Goal: Navigation & Orientation: Find specific page/section

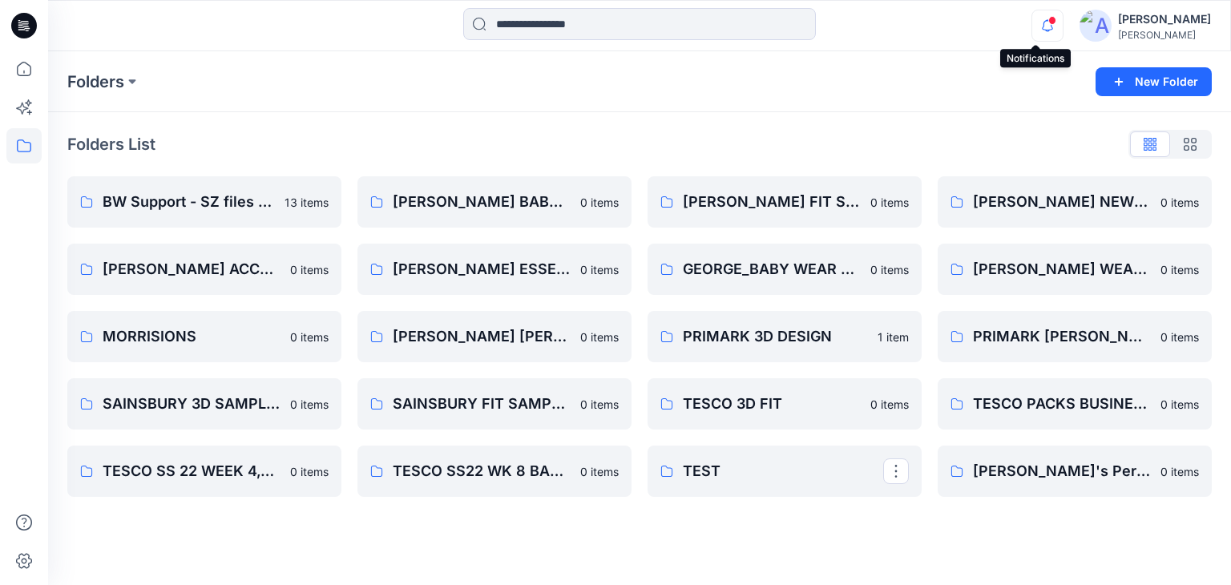
click at [1034, 29] on icon "button" at bounding box center [1047, 26] width 30 height 32
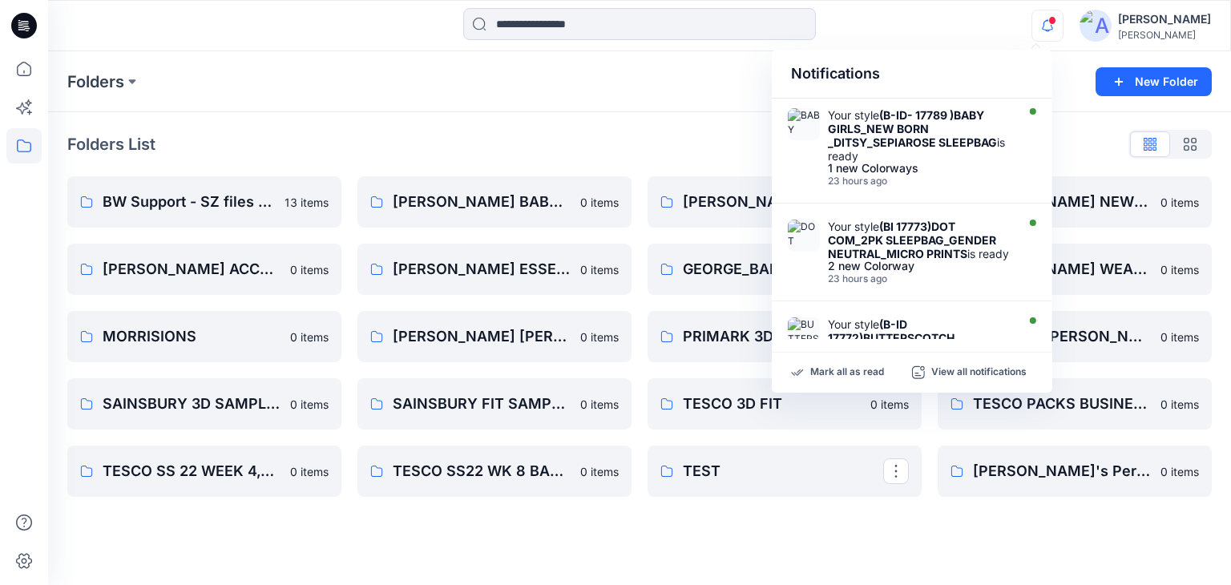
click at [1048, 23] on icon "button" at bounding box center [1047, 26] width 30 height 32
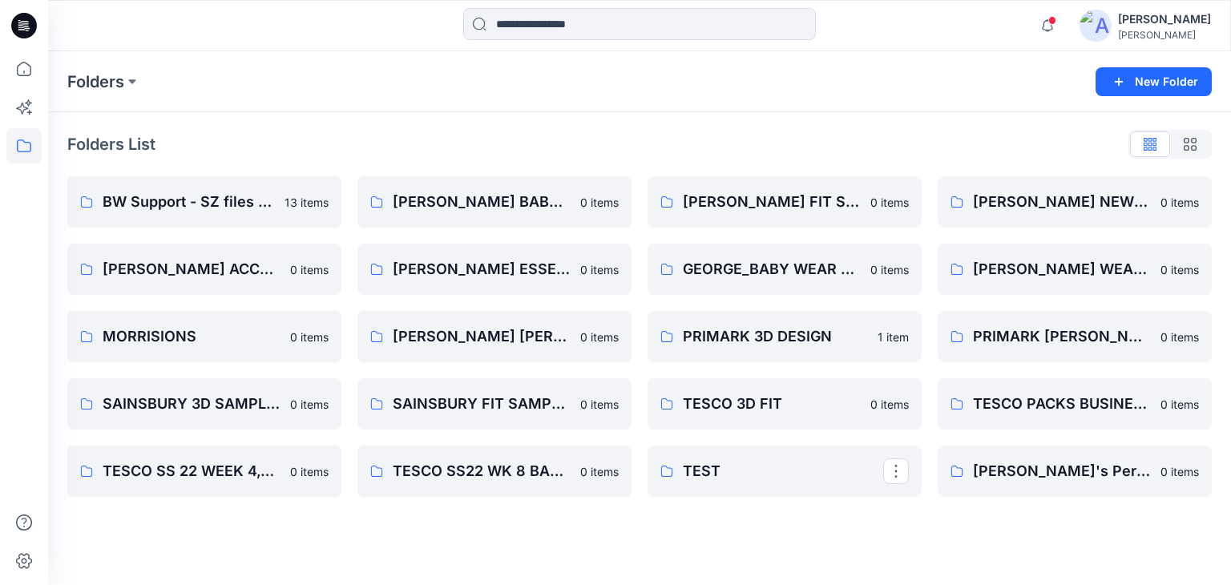
click at [1048, 23] on span at bounding box center [1052, 20] width 8 height 9
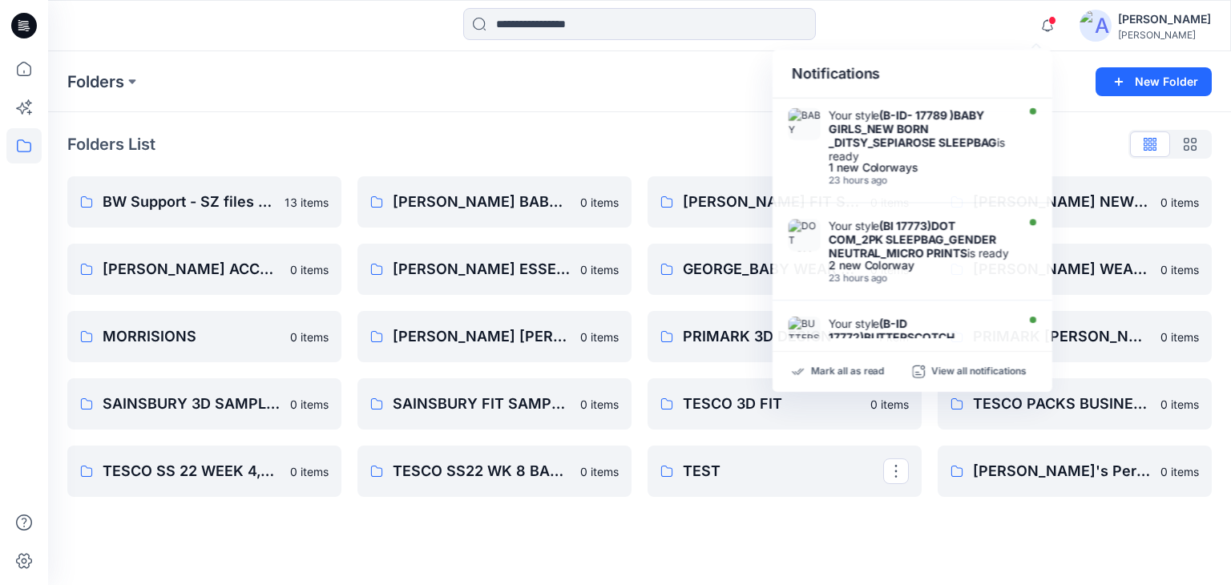
click at [962, 26] on div "Notifications Your style (B-ID- 17789 )BABY GIRLS_NEW BORN _DITSY_SEPIAROSE SLE…" at bounding box center [639, 25] width 1182 height 35
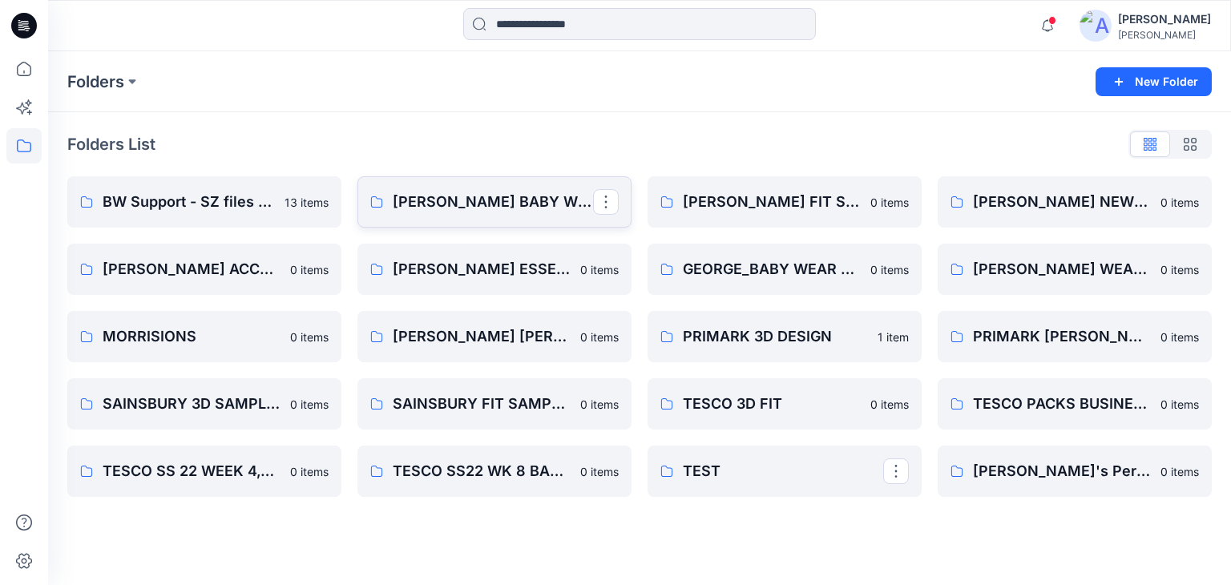
click at [486, 214] on link "[PERSON_NAME] BABY WEAR GIRLS & UNISEX CONSTRCTION CHANGE" at bounding box center [494, 201] width 274 height 51
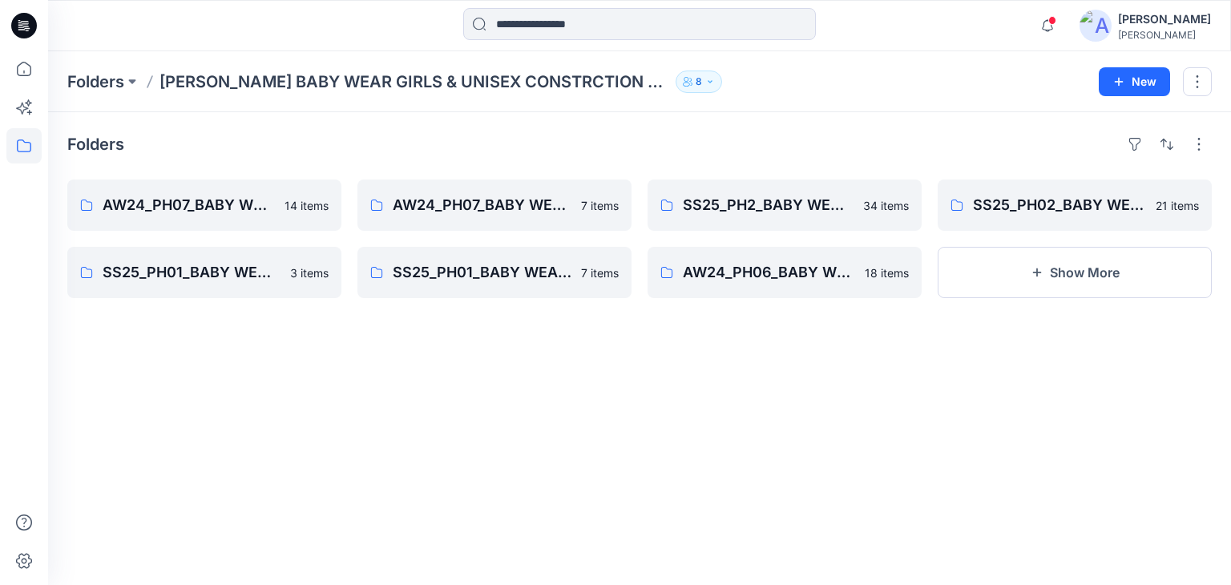
click at [683, 83] on icon "button" at bounding box center [688, 82] width 10 height 10
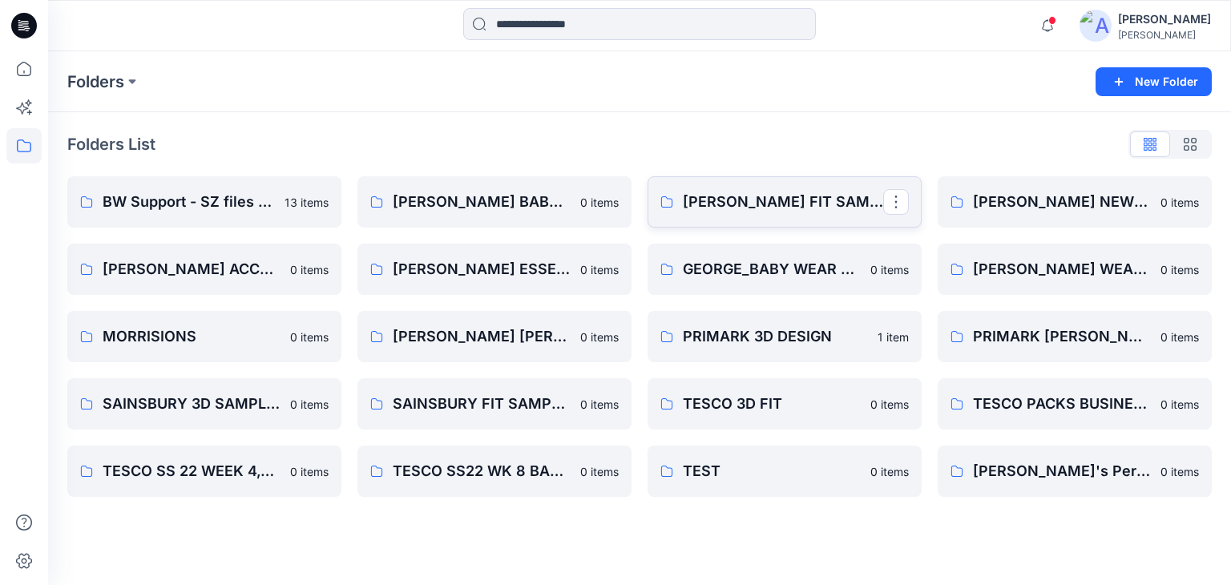
click at [757, 204] on p "[PERSON_NAME] FIT SAMPLES" at bounding box center [783, 202] width 200 height 22
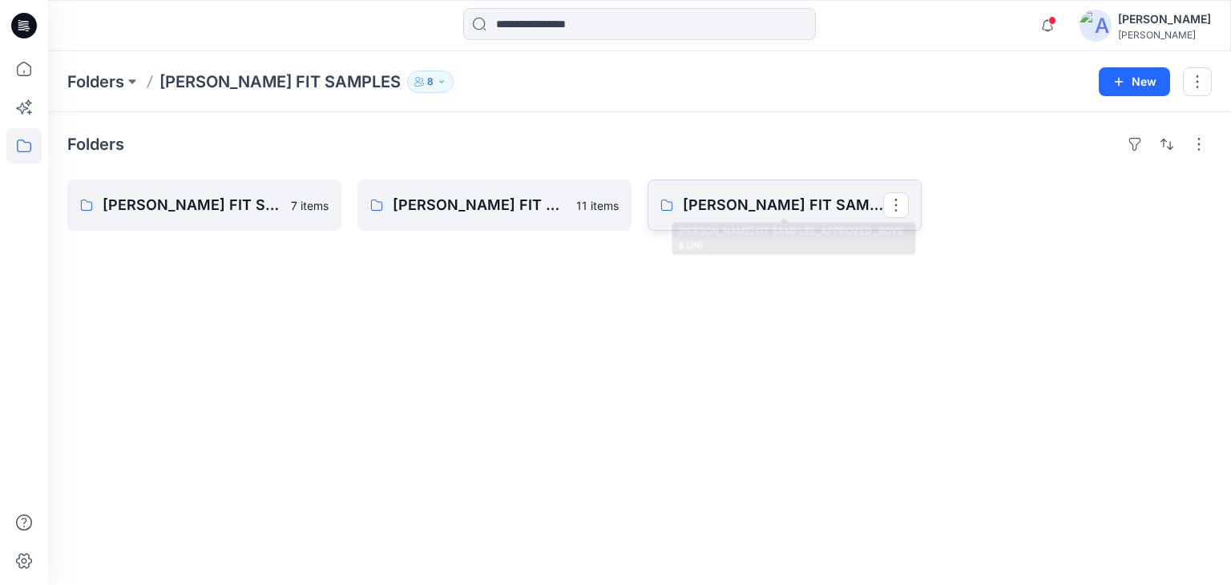
click at [778, 216] on link "[PERSON_NAME] FIT SAMPLES_APPROVED _BOYS & UNI" at bounding box center [785, 205] width 274 height 51
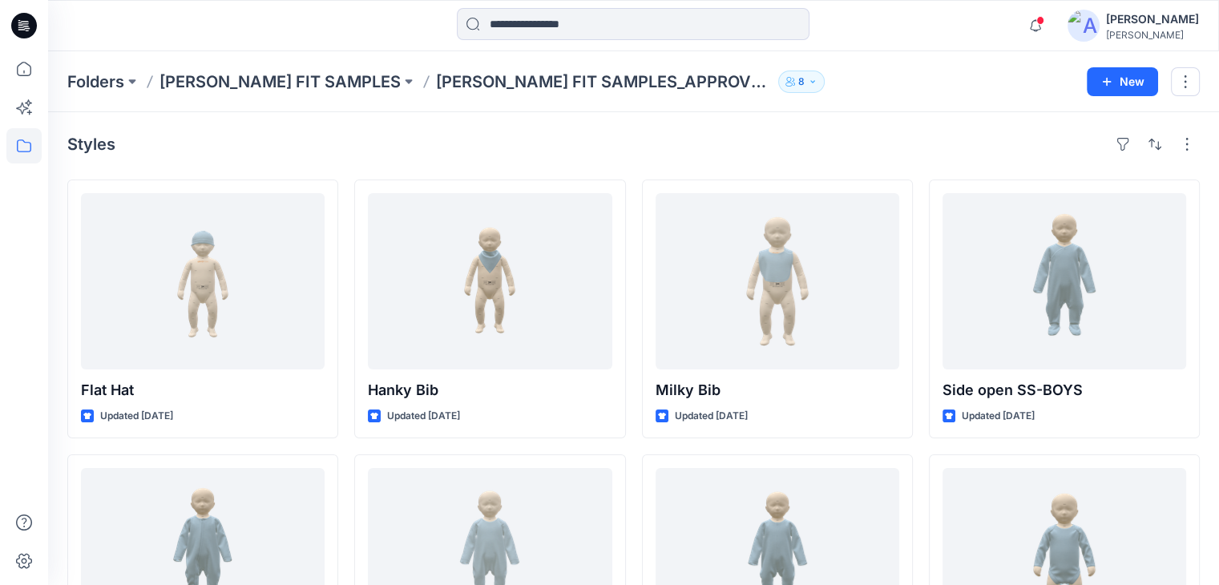
click at [778, 82] on button "8" at bounding box center [801, 82] width 46 height 22
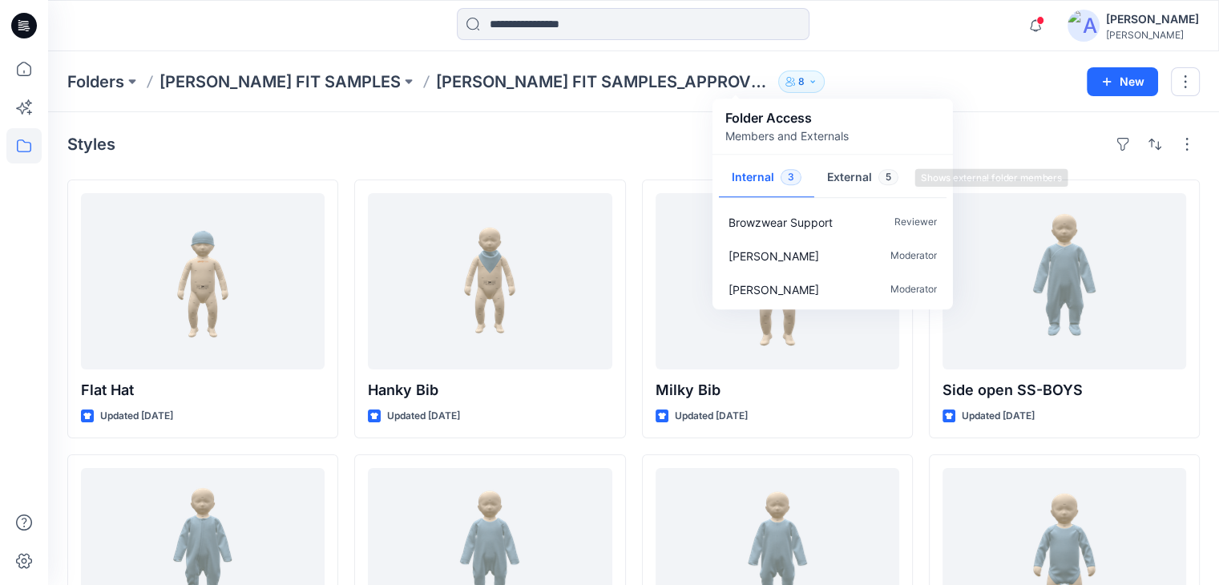
click at [854, 172] on button "External 5" at bounding box center [862, 178] width 97 height 41
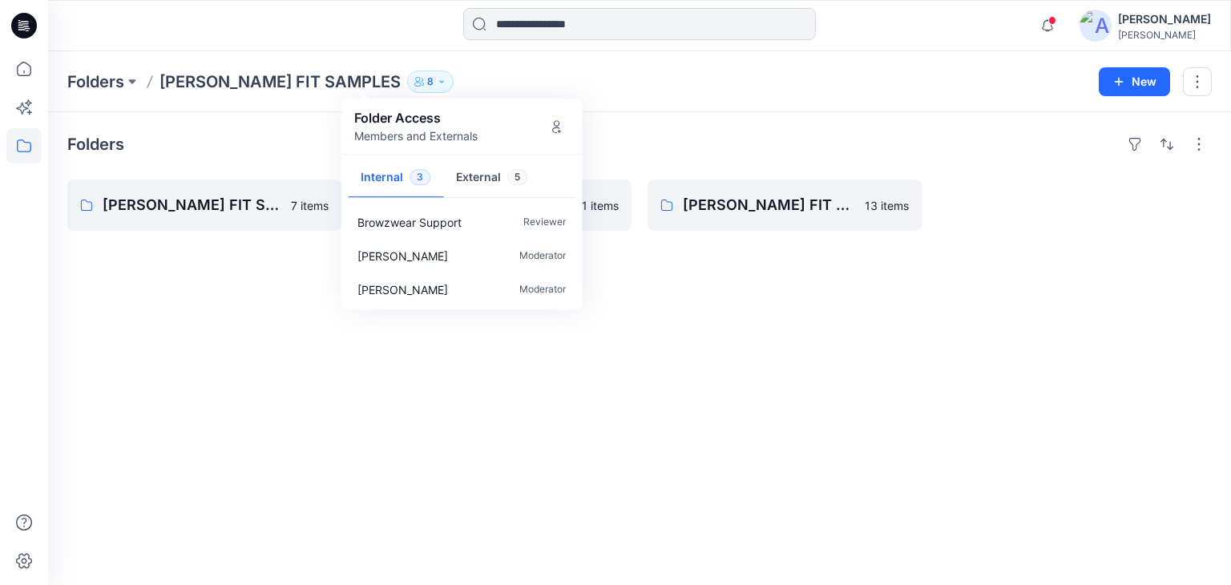
drag, startPoint x: 574, startPoint y: 367, endPoint x: 416, endPoint y: 312, distance: 167.3
click at [567, 366] on div "Folders [PERSON_NAME] FIT SAMPLES_COMMENTS 7 items [PERSON_NAME] FIT SAMPLES_AP…" at bounding box center [639, 348] width 1183 height 473
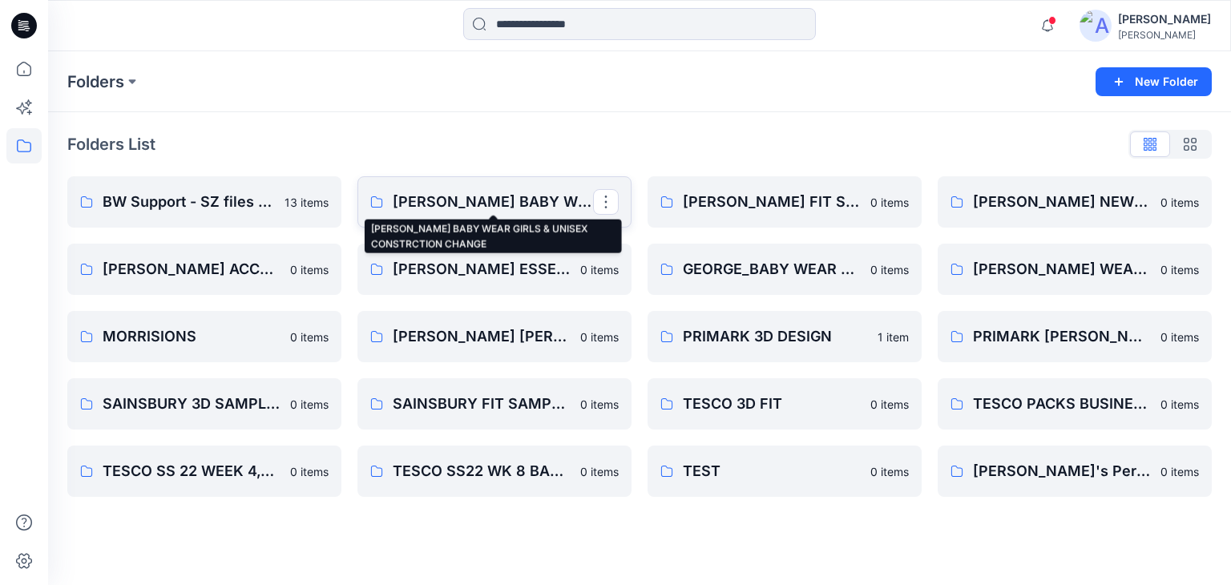
click at [490, 206] on p "[PERSON_NAME] BABY WEAR GIRLS & UNISEX CONSTRCTION CHANGE" at bounding box center [493, 202] width 200 height 22
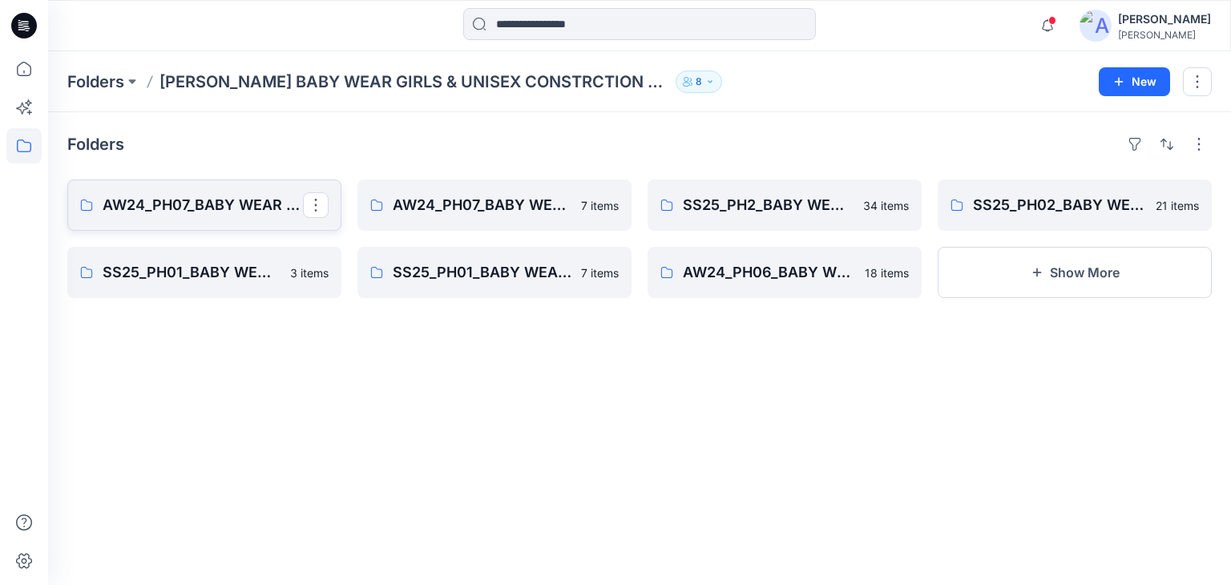
click at [250, 207] on p "AW24_PH07_BABY WEAR _GIRLS & UNISEXS_CONSTRCTION CHANGE" at bounding box center [203, 205] width 200 height 22
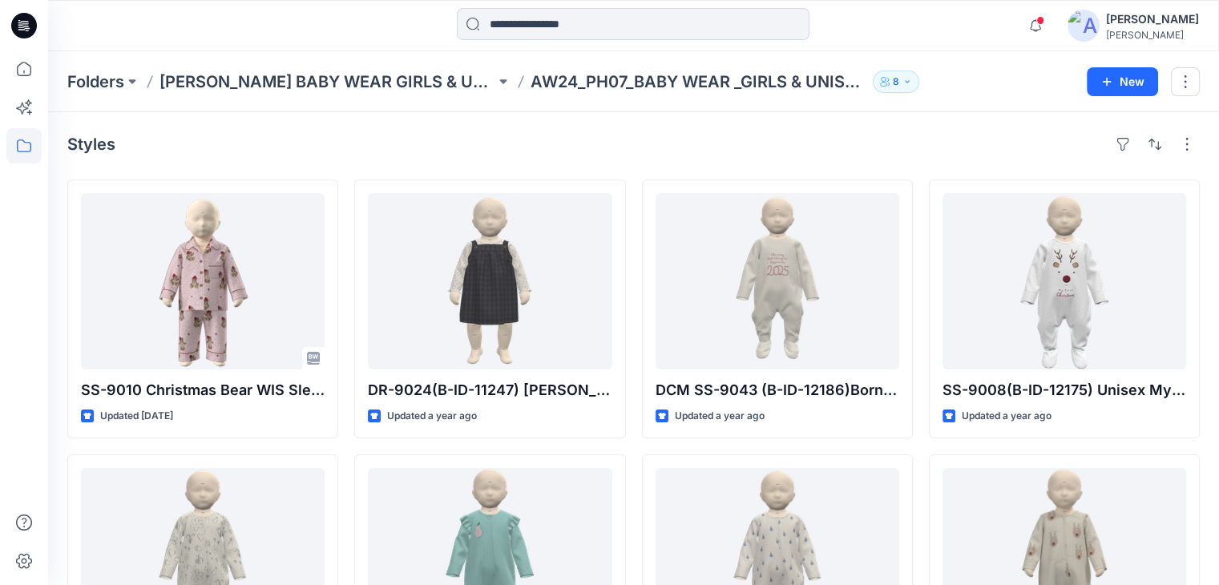
click at [886, 81] on icon "button" at bounding box center [885, 82] width 10 height 10
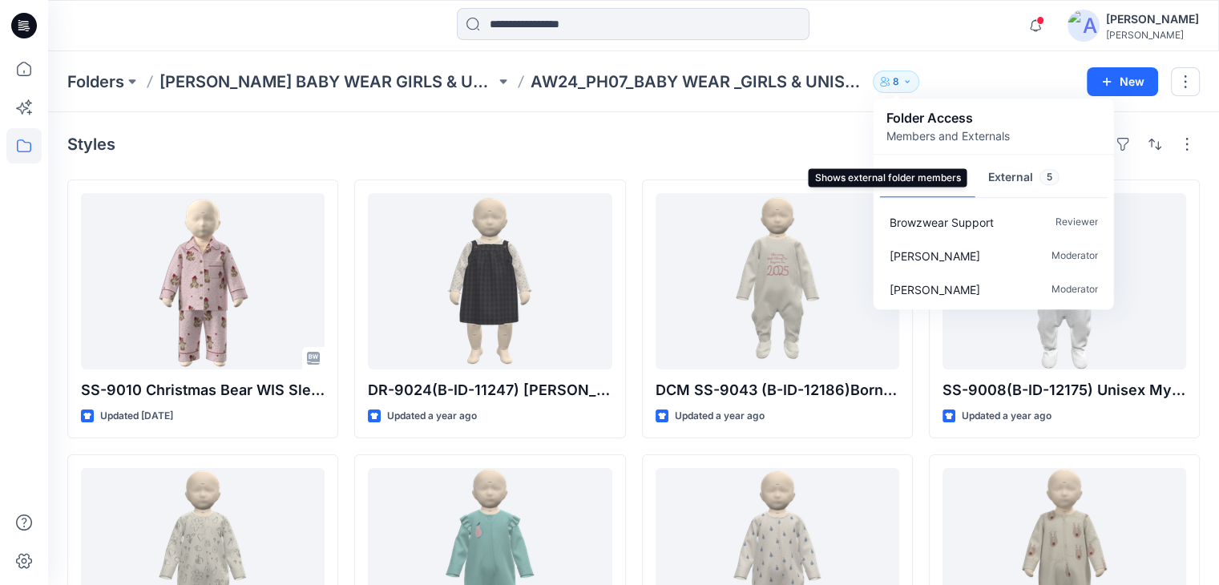
click at [1027, 177] on button "External 5" at bounding box center [1023, 178] width 97 height 41
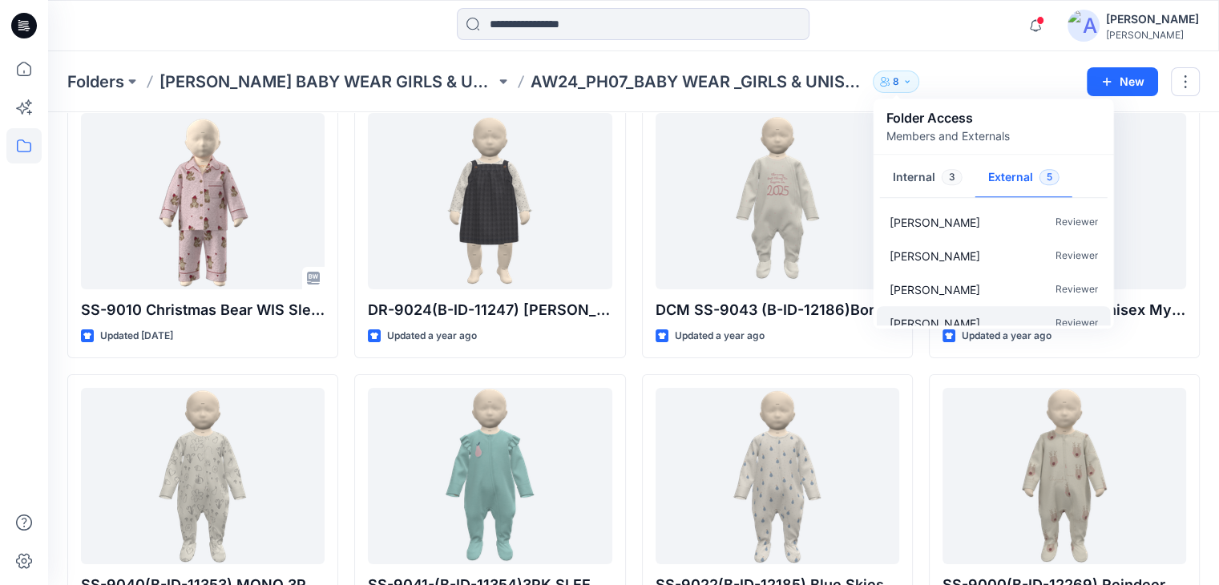
scroll to position [48, 0]
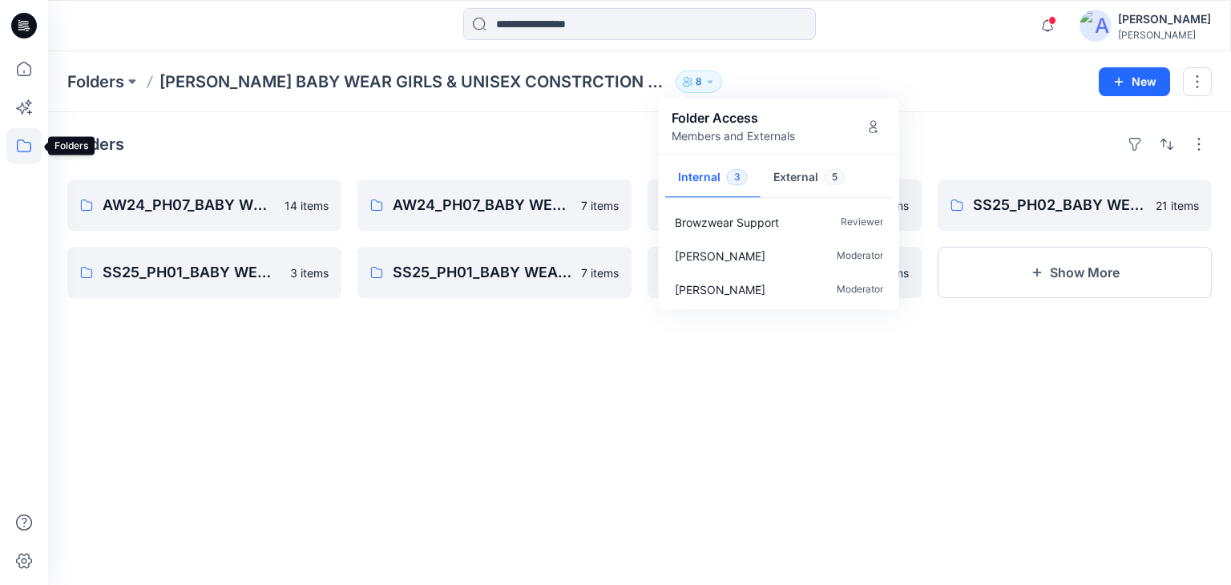
click at [27, 141] on icon at bounding box center [23, 145] width 35 height 35
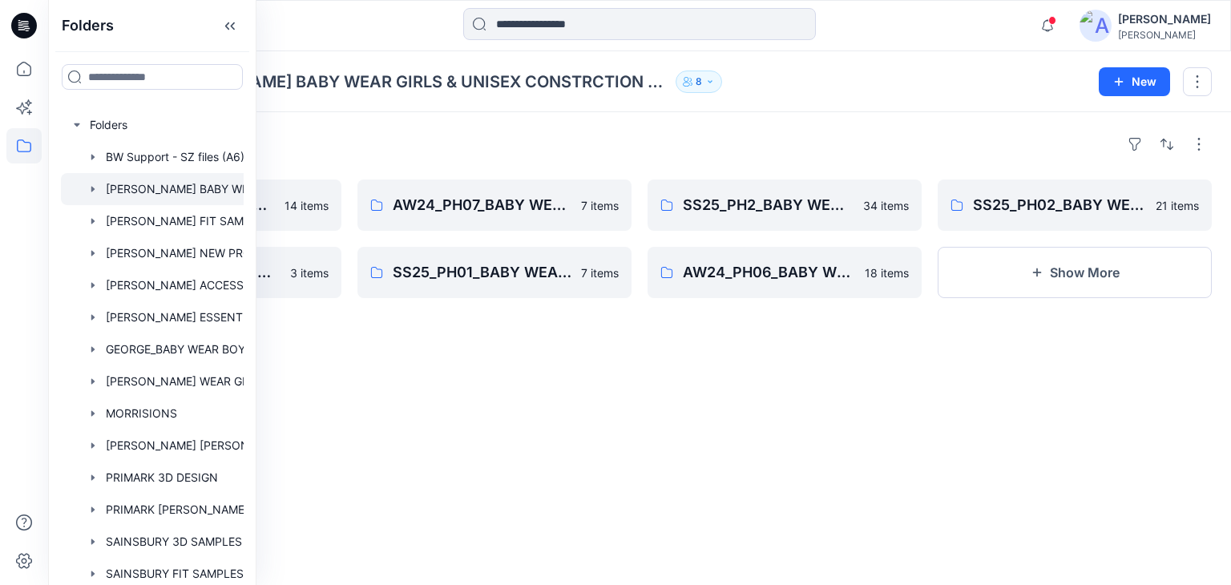
click at [1024, 455] on div "Folders AW24_PH07_BABY WEAR _GIRLS & UNISEXS_CONSTRCTION CHANGE 14 items SS25_P…" at bounding box center [639, 348] width 1183 height 473
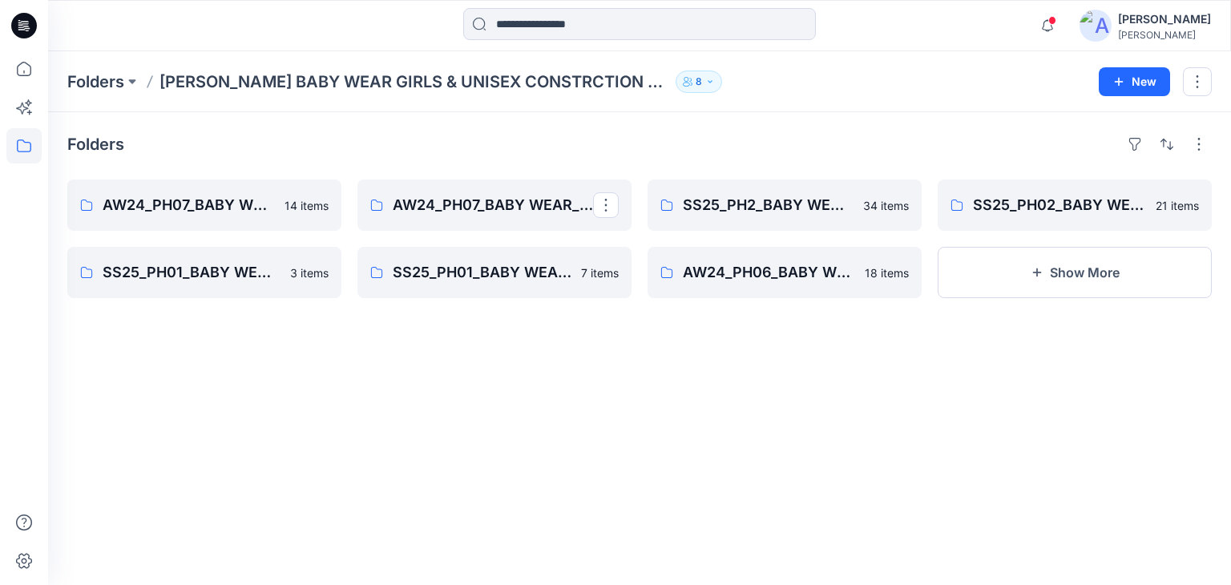
click at [676, 89] on button "8" at bounding box center [699, 82] width 46 height 22
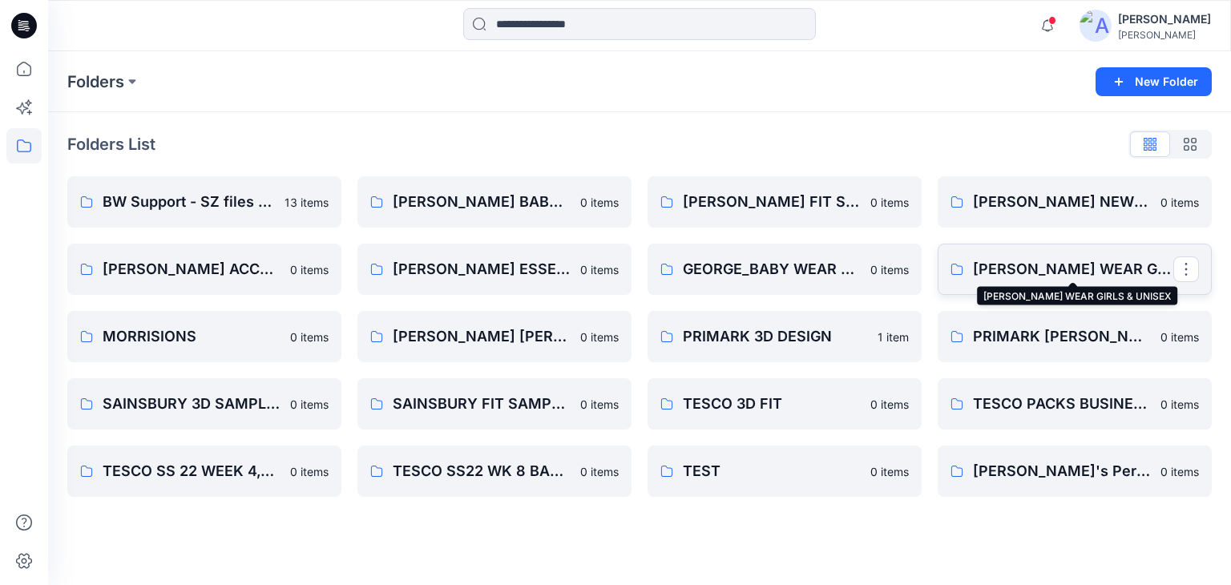
click at [1074, 277] on p "[PERSON_NAME] WEAR GIRLS & UNISEX" at bounding box center [1073, 269] width 200 height 22
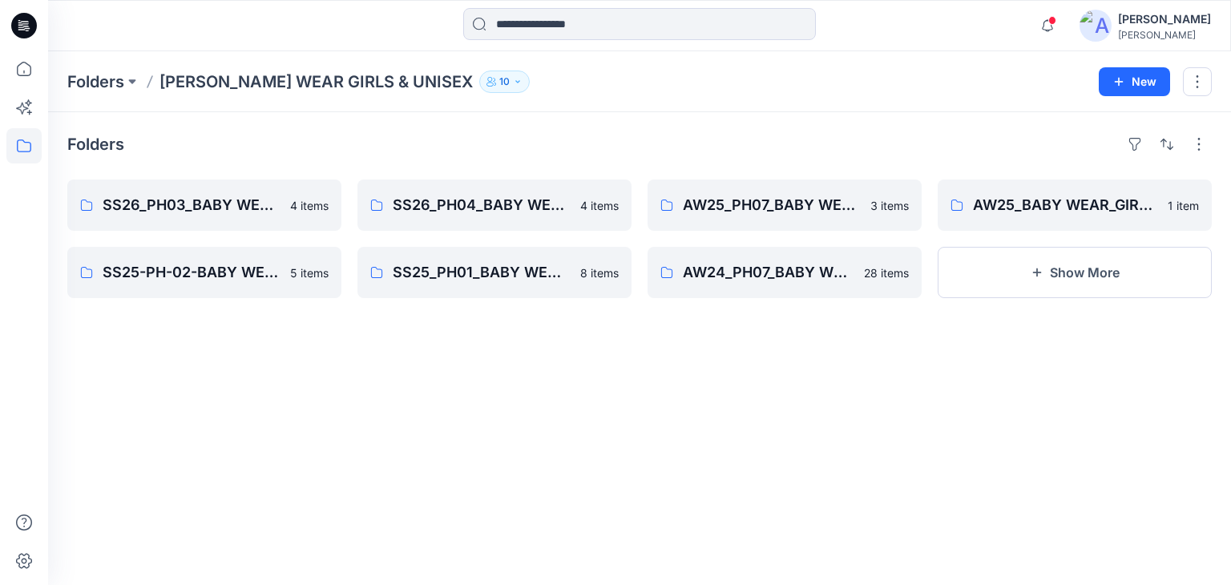
click at [481, 91] on button "10" at bounding box center [504, 82] width 50 height 22
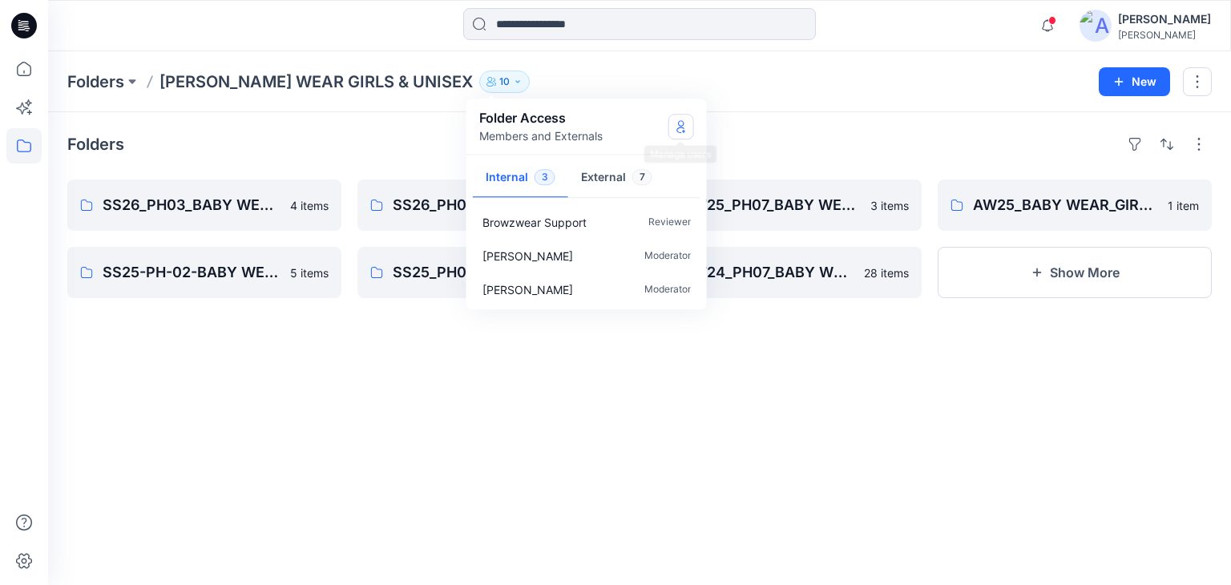
click at [681, 123] on icon "Manage Users" at bounding box center [681, 126] width 13 height 13
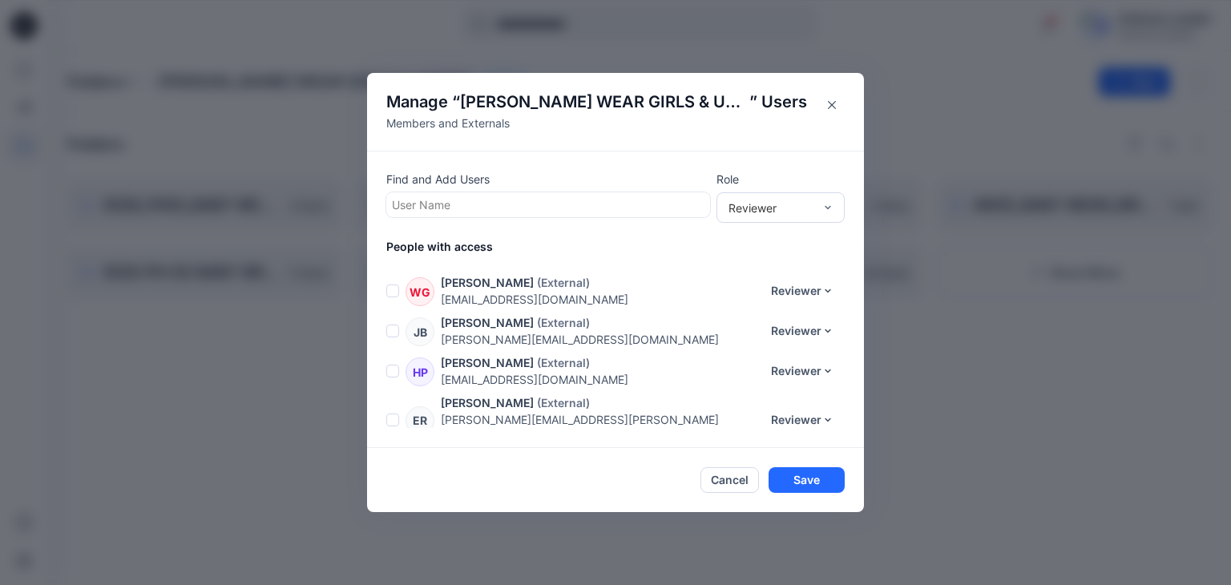
click at [830, 110] on button "Close" at bounding box center [832, 105] width 26 height 26
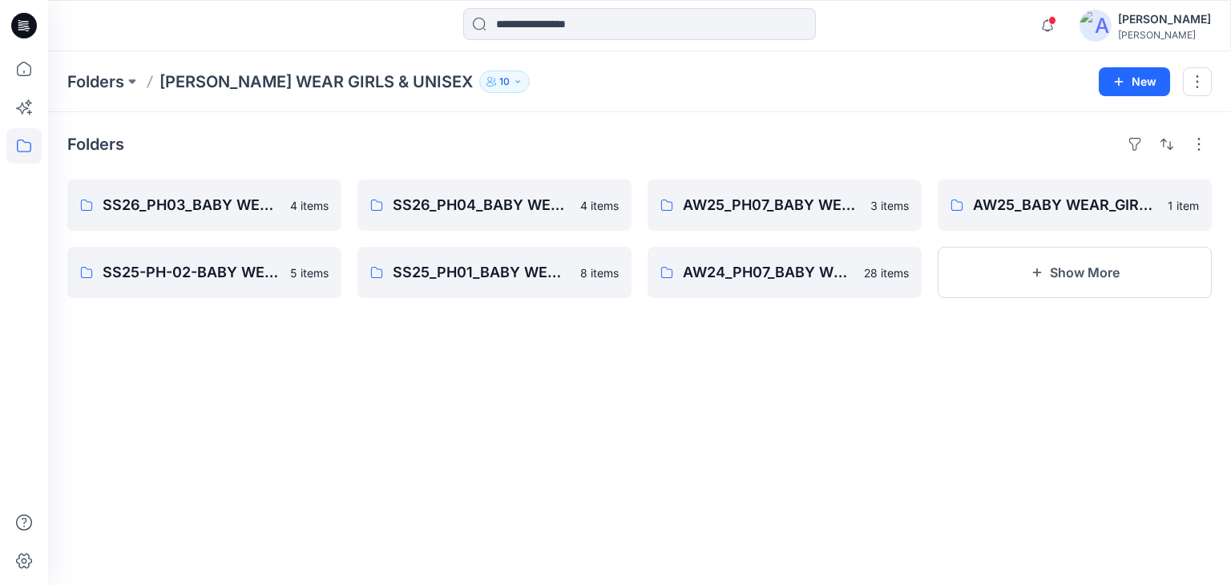
click at [494, 84] on icon "button" at bounding box center [495, 83] width 2 height 3
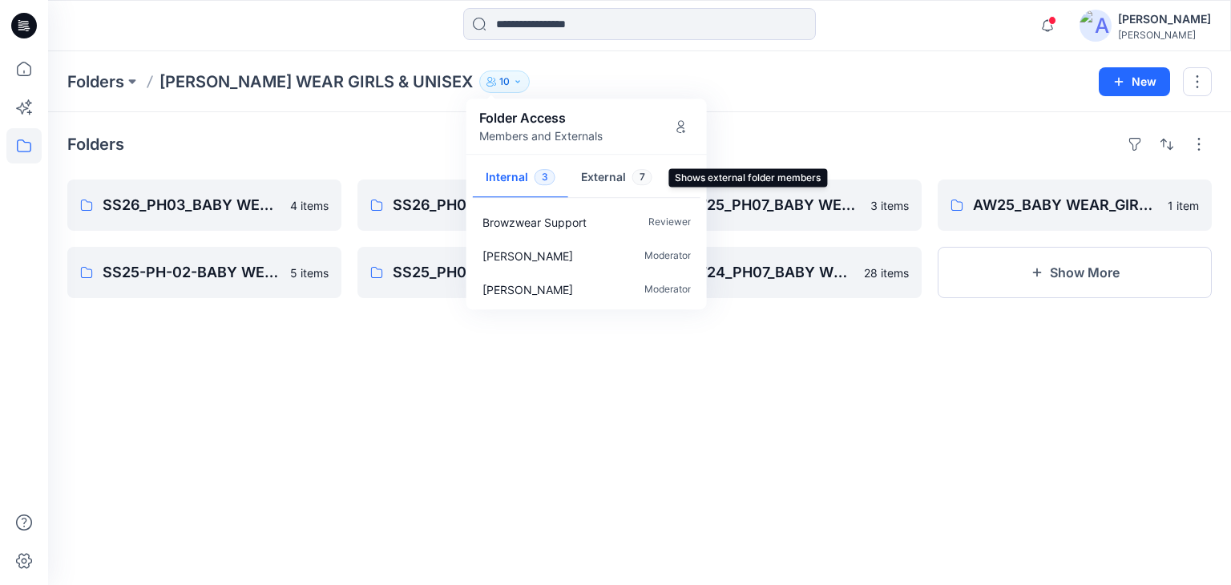
click at [598, 168] on button "External 7" at bounding box center [616, 178] width 97 height 41
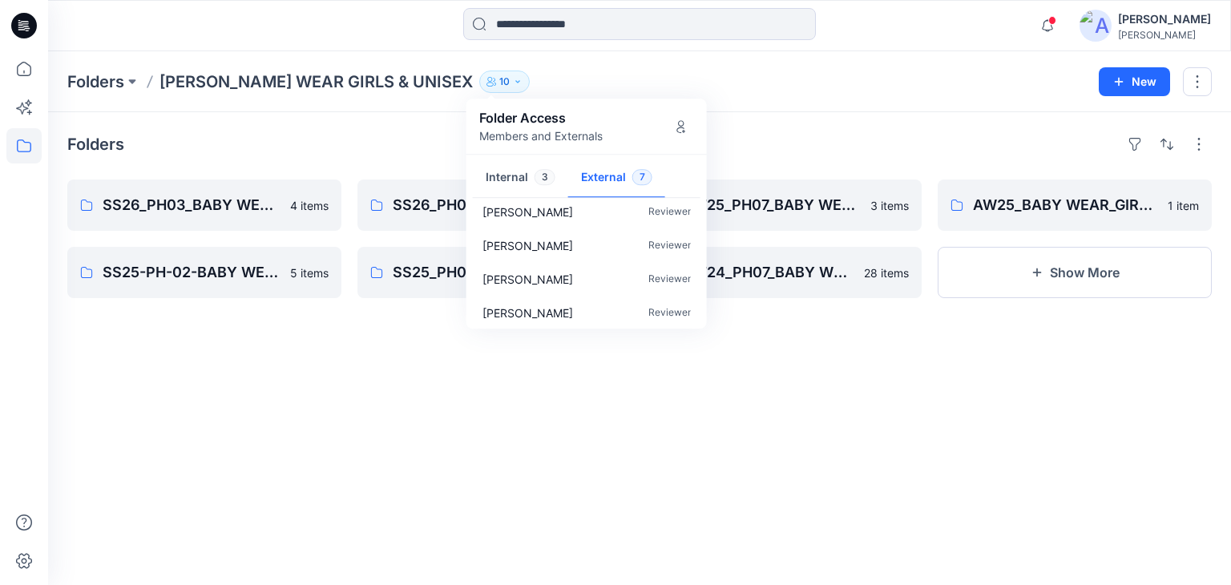
scroll to position [115, 0]
click at [807, 129] on div "Folders SS26_PH03_BABY WEAR_GIRLS & UNISEXS 4 items SS25-PH-02-BABY WEAR_ GIRLS…" at bounding box center [639, 348] width 1183 height 473
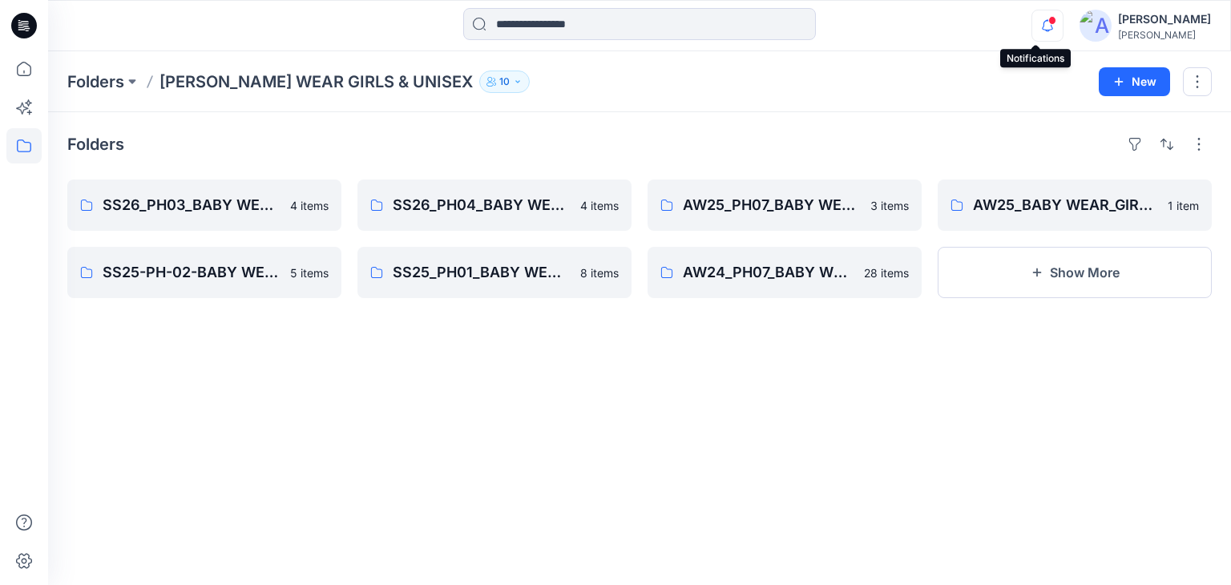
click at [1039, 28] on icon "button" at bounding box center [1047, 26] width 30 height 32
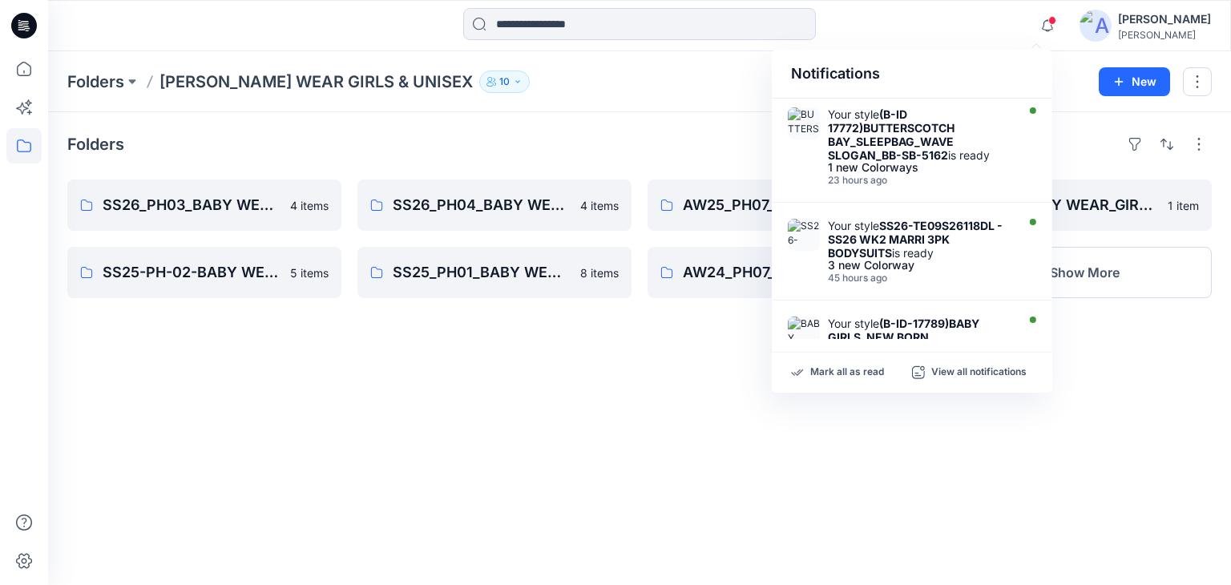
scroll to position [0, 0]
